Goal: Download file/media

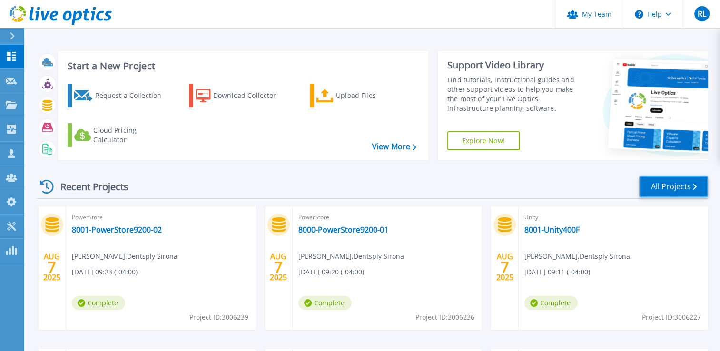
click at [678, 186] on link "All Projects" at bounding box center [673, 186] width 69 height 21
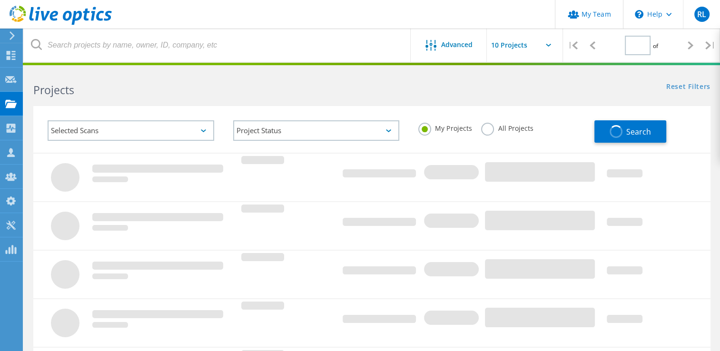
type input "1"
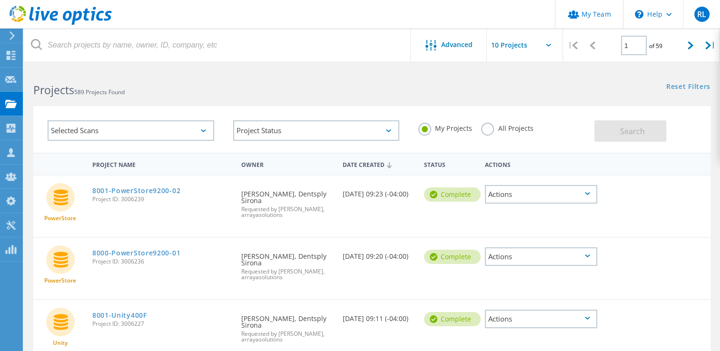
click at [551, 45] on icon at bounding box center [548, 45] width 5 height 3
click at [548, 47] on input "text" at bounding box center [534, 45] width 95 height 33
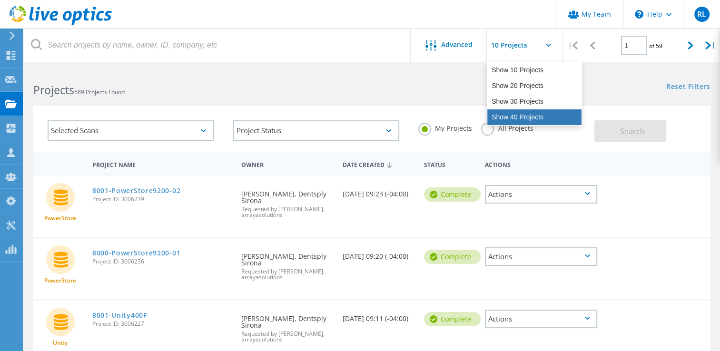
click at [520, 111] on div "Show 40 Projects" at bounding box center [535, 118] width 94 height 16
type input "Show 40 Projects"
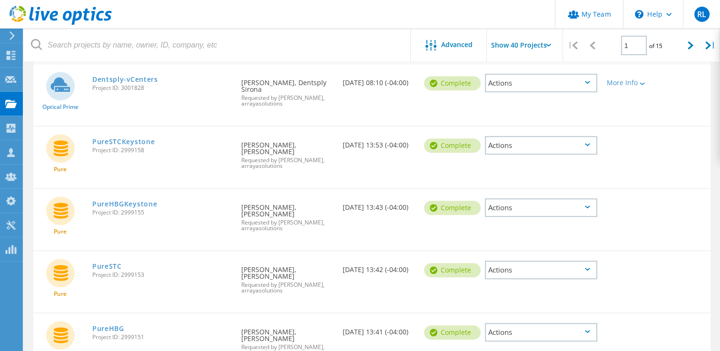
scroll to position [534, 0]
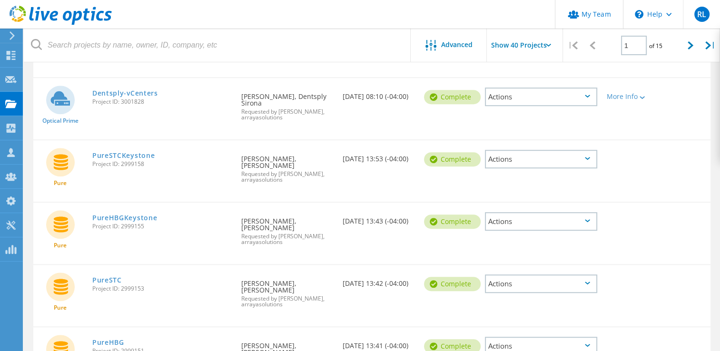
click at [512, 337] on div "Actions" at bounding box center [541, 346] width 112 height 19
click at [519, 324] on div "Download XLSX" at bounding box center [541, 331] width 110 height 15
click at [518, 337] on div "Actions" at bounding box center [541, 346] width 112 height 19
click at [518, 339] on div "Download PPT" at bounding box center [541, 346] width 110 height 15
click at [504, 275] on div "Actions" at bounding box center [541, 284] width 112 height 19
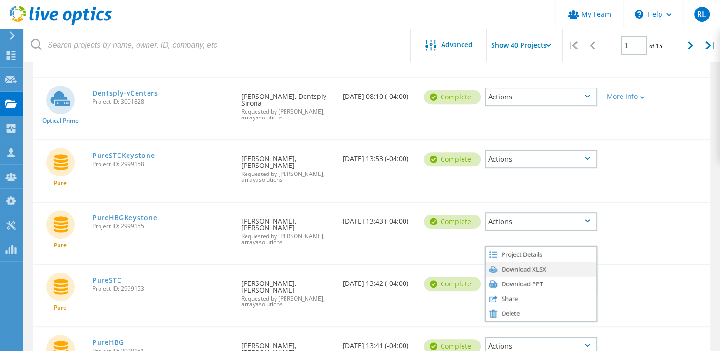
click at [508, 262] on div "Download XLSX" at bounding box center [541, 269] width 110 height 15
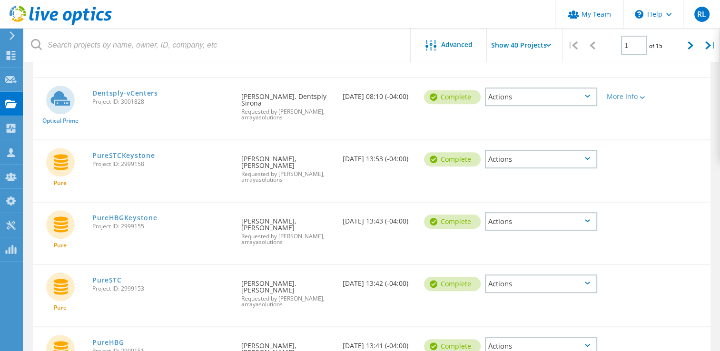
click at [508, 275] on div "Actions" at bounding box center [541, 284] width 112 height 19
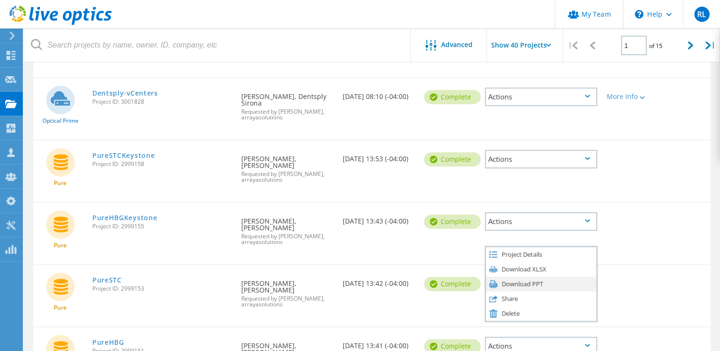
click at [520, 277] on div "Download PPT" at bounding box center [541, 284] width 110 height 15
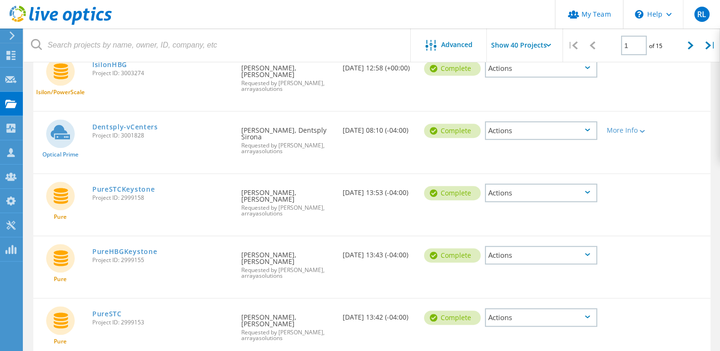
scroll to position [487, 0]
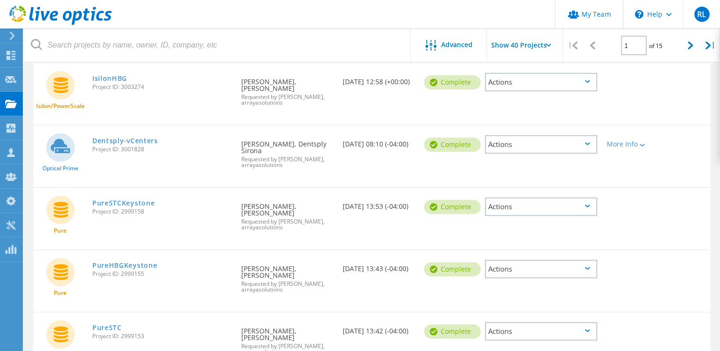
click at [552, 260] on div "Actions" at bounding box center [541, 269] width 112 height 19
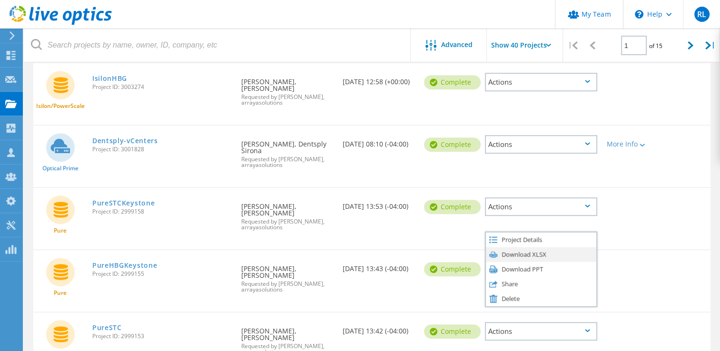
click at [544, 247] on div "Download XLSX" at bounding box center [541, 254] width 110 height 15
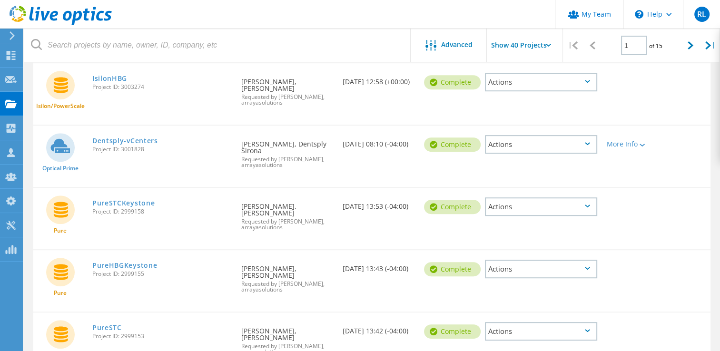
click at [544, 260] on div "Actions" at bounding box center [541, 269] width 112 height 19
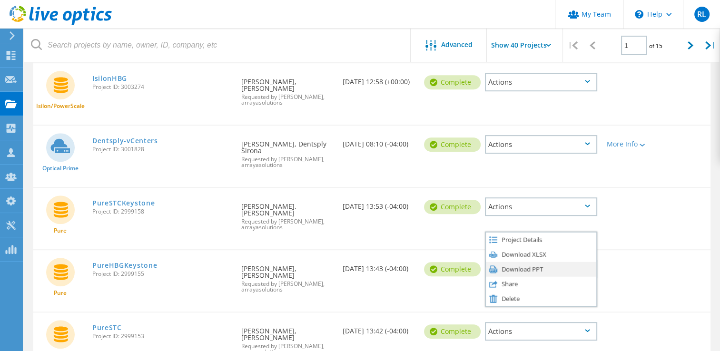
click at [529, 262] on div "Download PPT" at bounding box center [541, 269] width 110 height 15
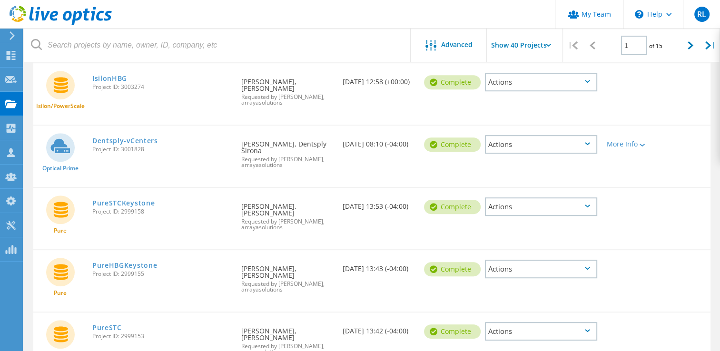
click at [484, 188] on div "Pure PureSTCKeystone Project ID: 2999158 Requested By [PERSON_NAME], [PERSON_NA…" at bounding box center [371, 218] width 677 height 61
click at [503, 198] on div "Actions" at bounding box center [541, 207] width 112 height 19
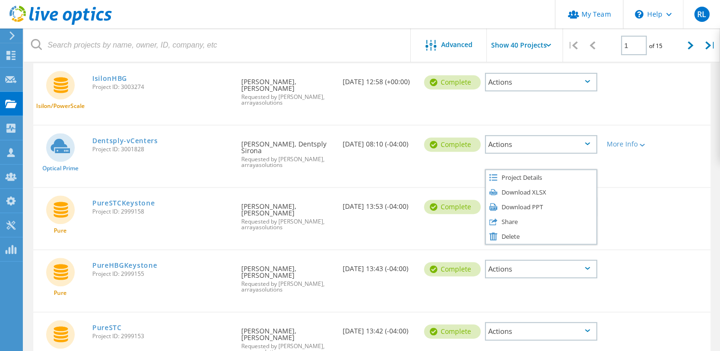
click at [503, 199] on div "Download PPT" at bounding box center [541, 206] width 110 height 15
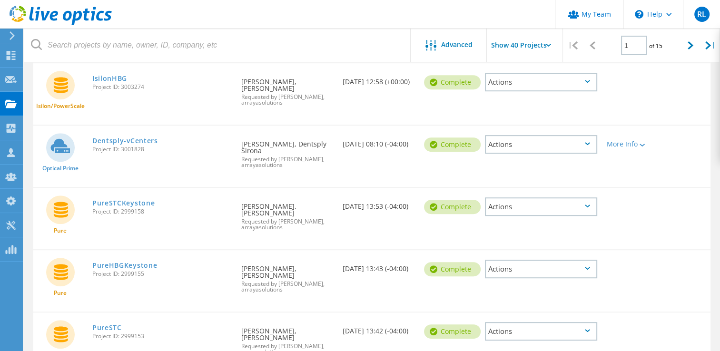
click at [495, 198] on div "Actions" at bounding box center [541, 207] width 112 height 19
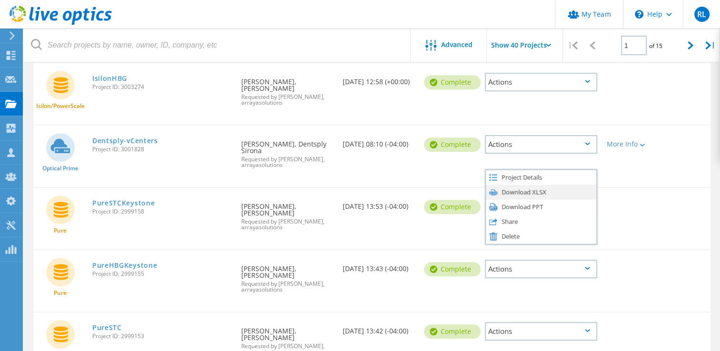
click at [506, 185] on div "Download XLSX" at bounding box center [541, 192] width 110 height 15
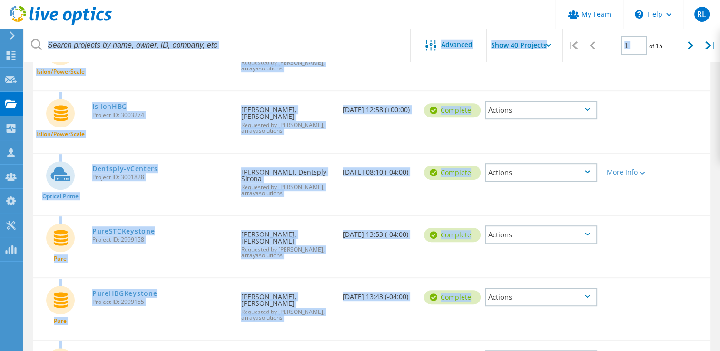
scroll to position [439, 0]
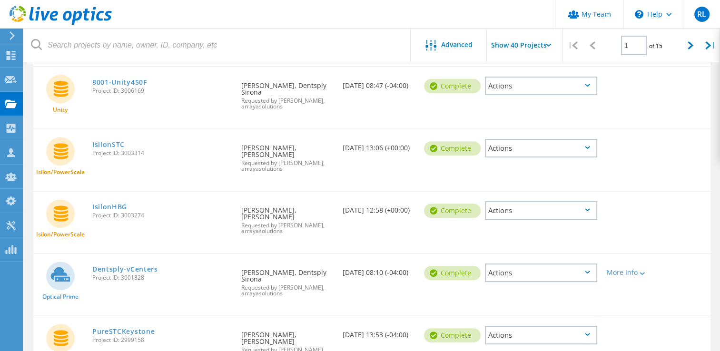
scroll to position [344, 0]
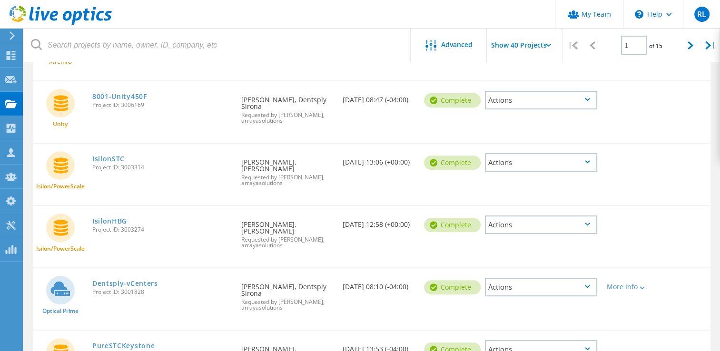
click at [515, 216] on div "Actions" at bounding box center [541, 225] width 112 height 19
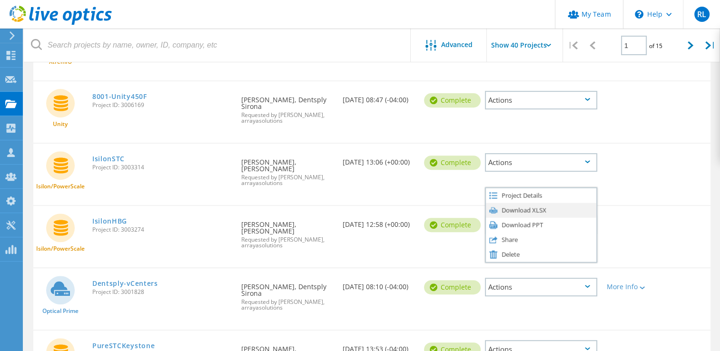
click at [517, 203] on div "Download XLSX" at bounding box center [541, 210] width 110 height 15
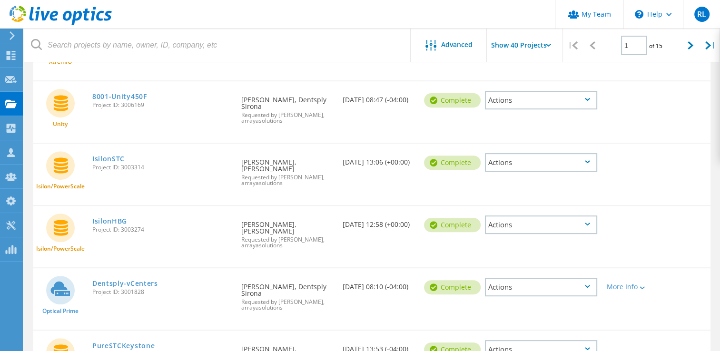
click at [488, 216] on div "Actions" at bounding box center [541, 225] width 112 height 19
click at [508, 218] on div "Download PPT" at bounding box center [541, 225] width 110 height 15
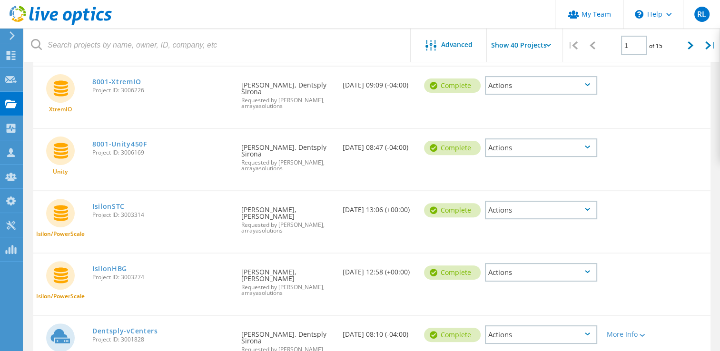
click at [495, 201] on div "Actions" at bounding box center [541, 210] width 112 height 19
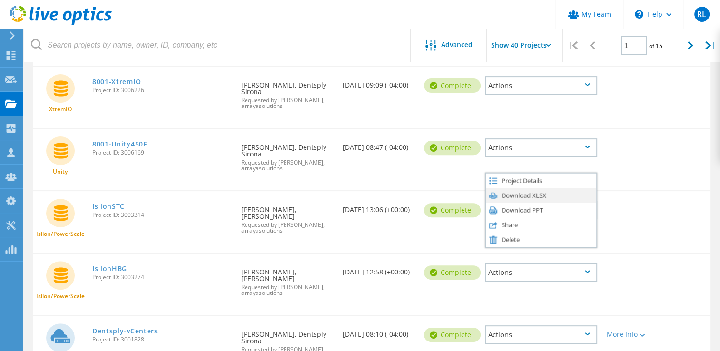
click at [508, 188] on div "Download XLSX" at bounding box center [541, 195] width 110 height 15
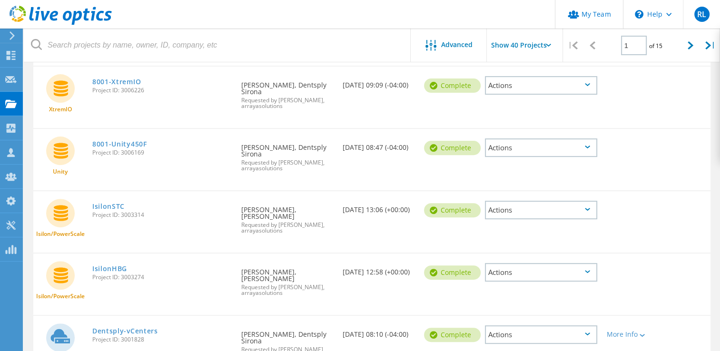
click at [488, 201] on div "Actions" at bounding box center [541, 210] width 112 height 19
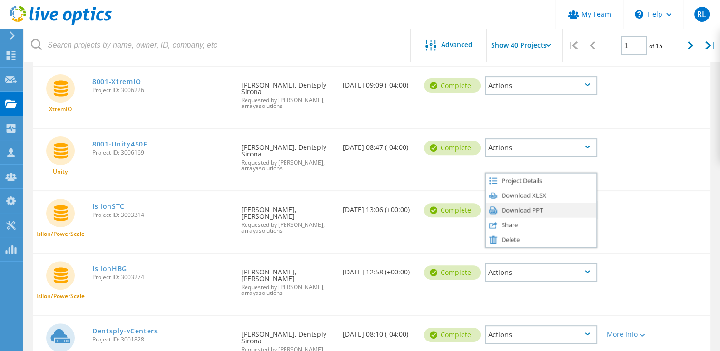
click at [510, 203] on div "Download PPT" at bounding box center [541, 210] width 110 height 15
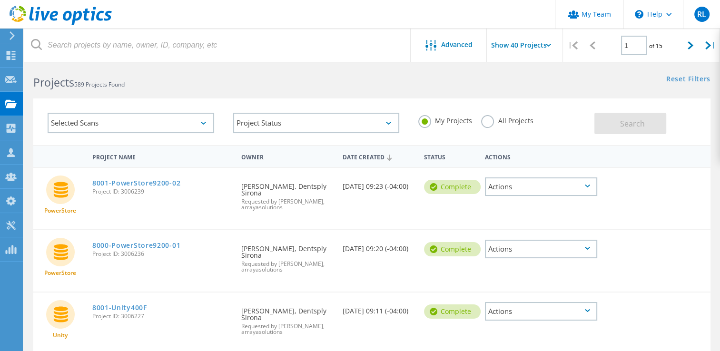
scroll to position [0, 0]
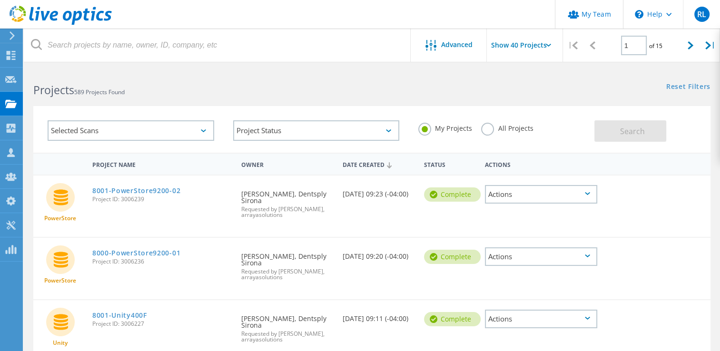
click at [128, 131] on div "Selected Scans" at bounding box center [131, 130] width 167 height 20
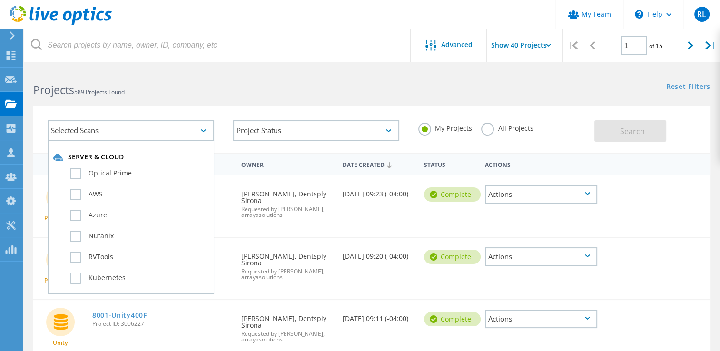
click at [259, 105] on div "Selected Scans Server & Cloud Optical Prime AWS Azure Nutanix RVTools Kubernete…" at bounding box center [372, 123] width 697 height 59
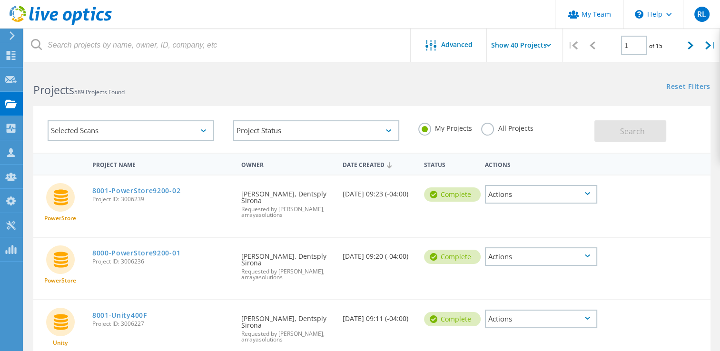
click at [483, 129] on label "All Projects" at bounding box center [507, 127] width 52 height 9
click at [0, 0] on input "All Projects" at bounding box center [0, 0] width 0 height 0
click at [644, 128] on span "Search" at bounding box center [632, 131] width 25 height 10
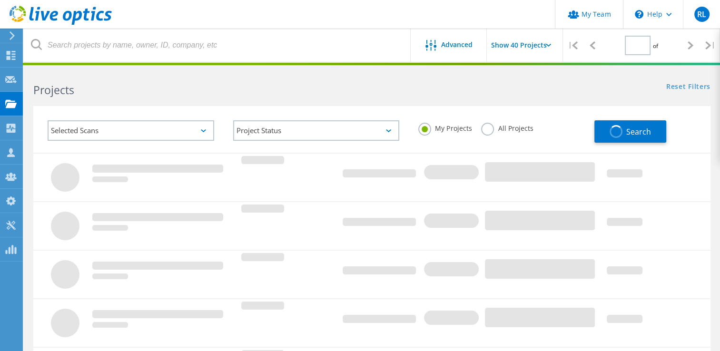
type input "1"
